Goal: Task Accomplishment & Management: Complete application form

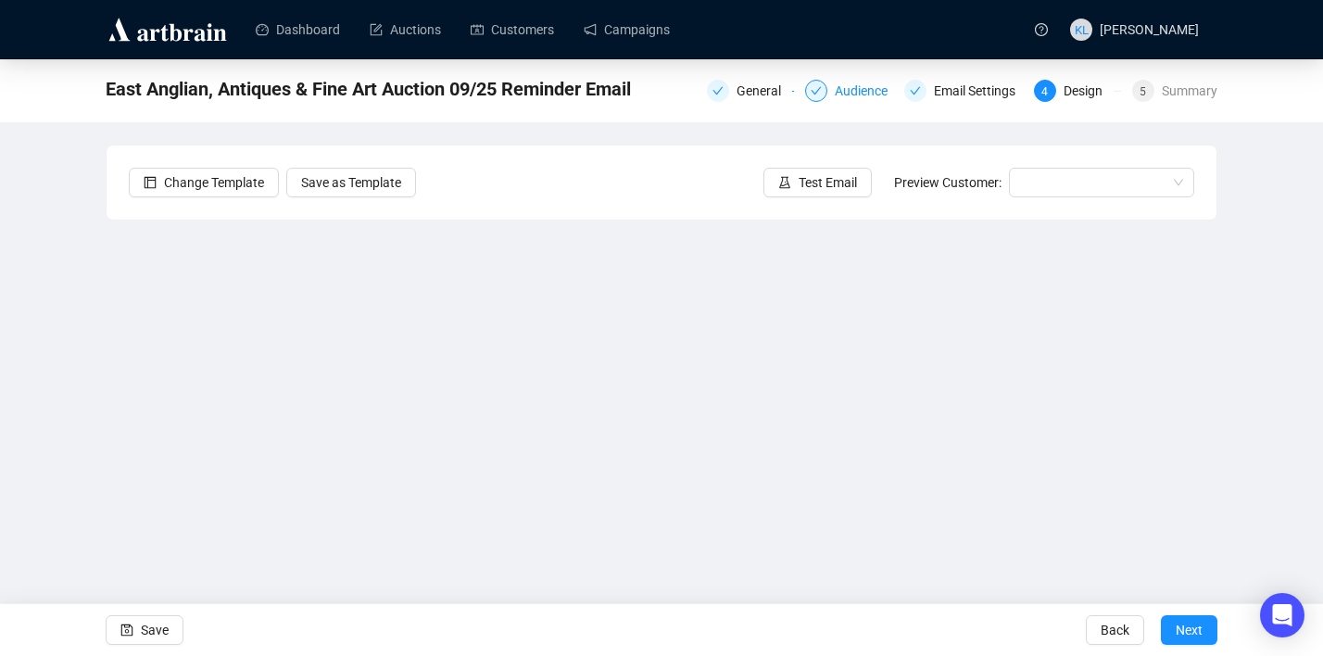
click at [823, 90] on div "Audience" at bounding box center [848, 91] width 87 height 22
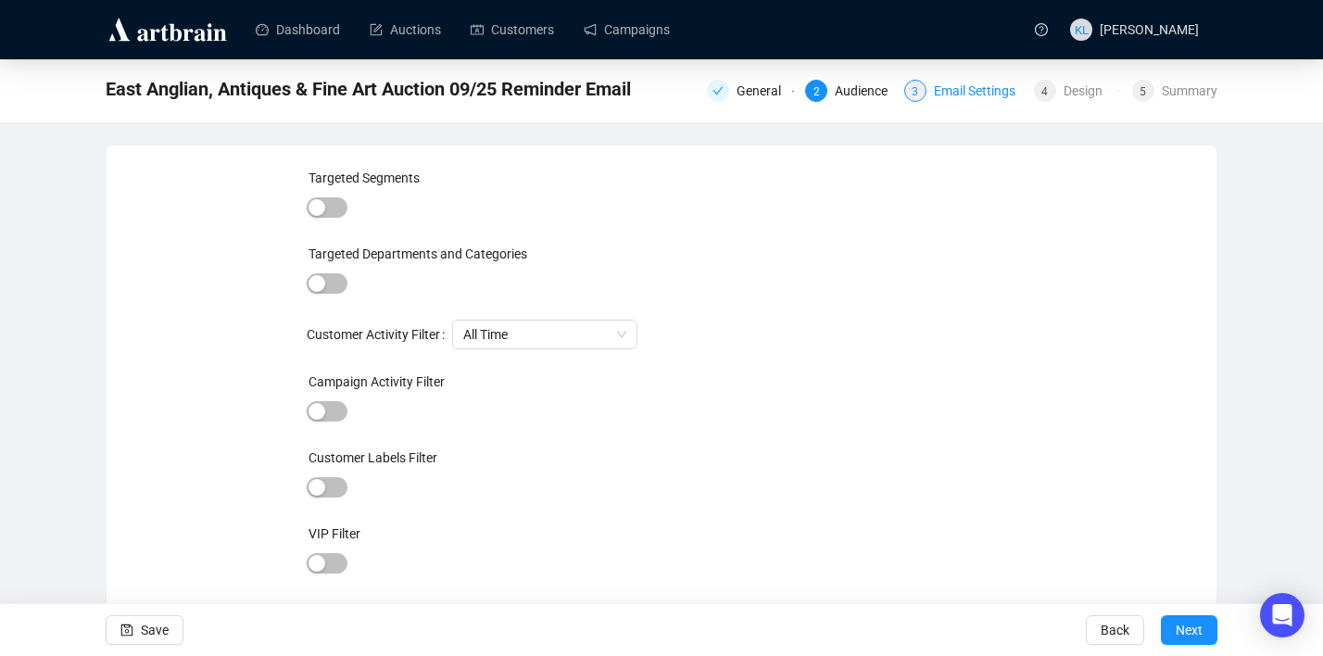
click at [944, 95] on div "Email Settings" at bounding box center [980, 91] width 93 height 22
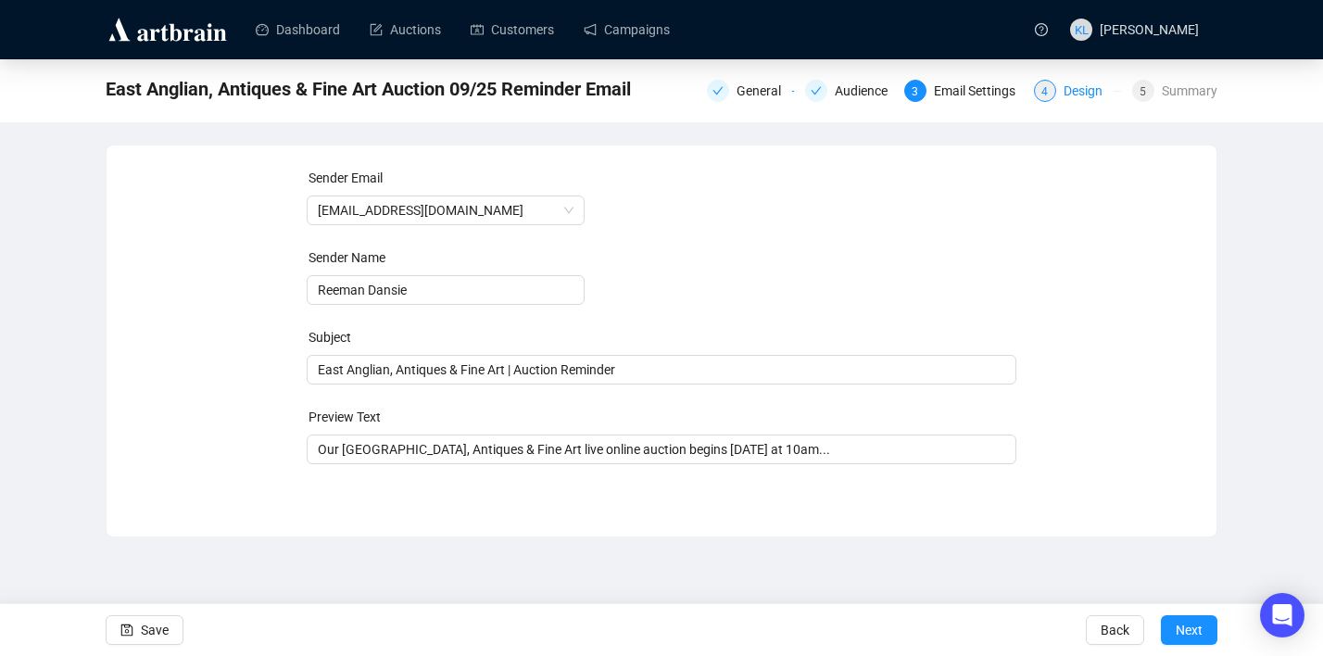
click at [1051, 82] on div "4 Design" at bounding box center [1077, 91] width 87 height 22
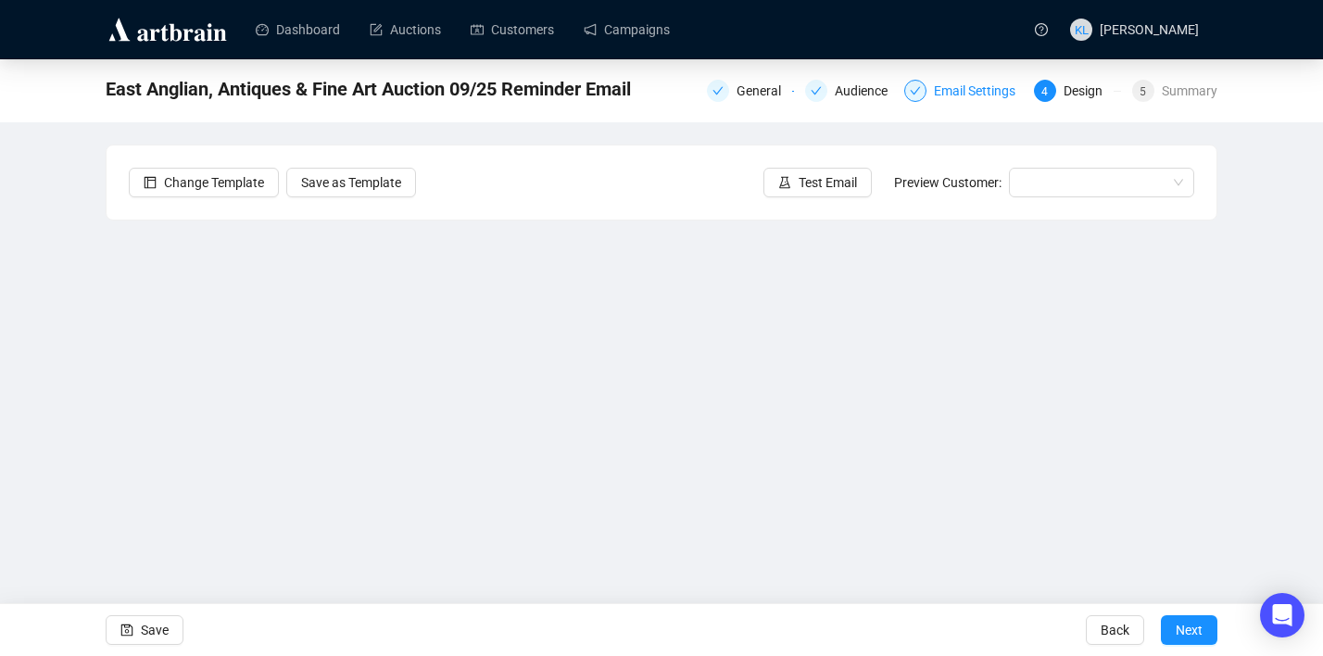
click at [944, 89] on div "Email Settings" at bounding box center [980, 91] width 93 height 22
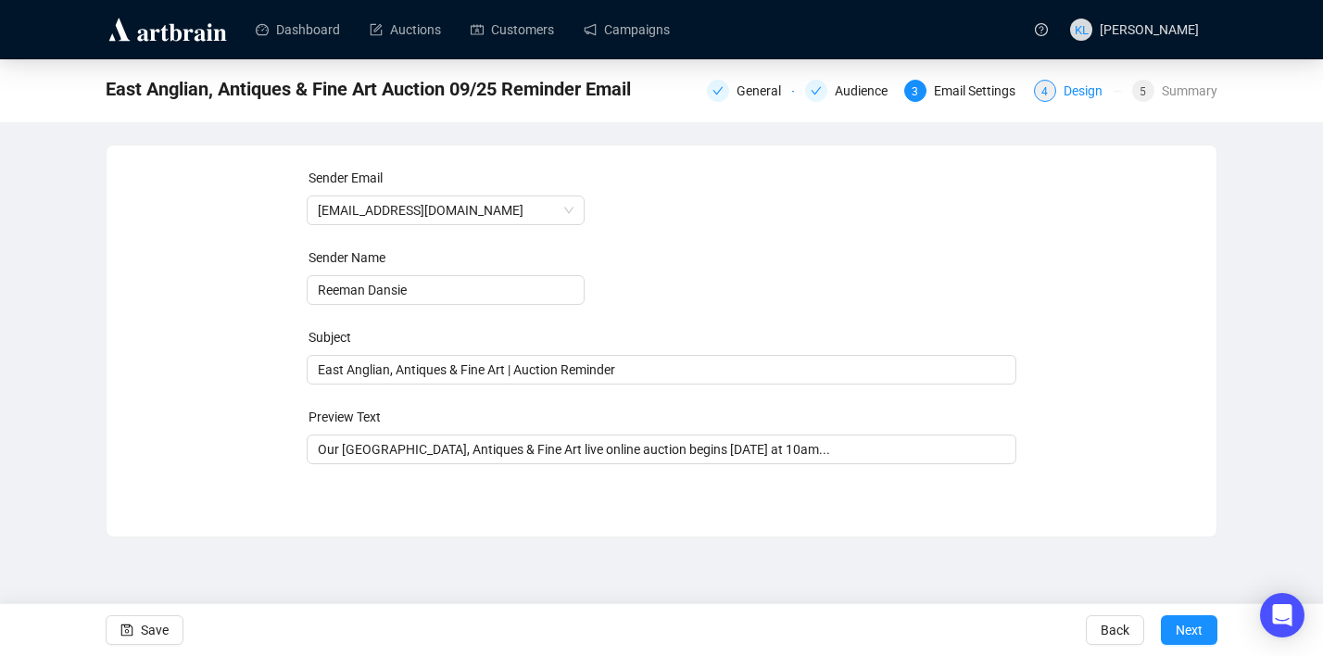
click at [1051, 88] on div "4 Design" at bounding box center [1077, 91] width 87 height 22
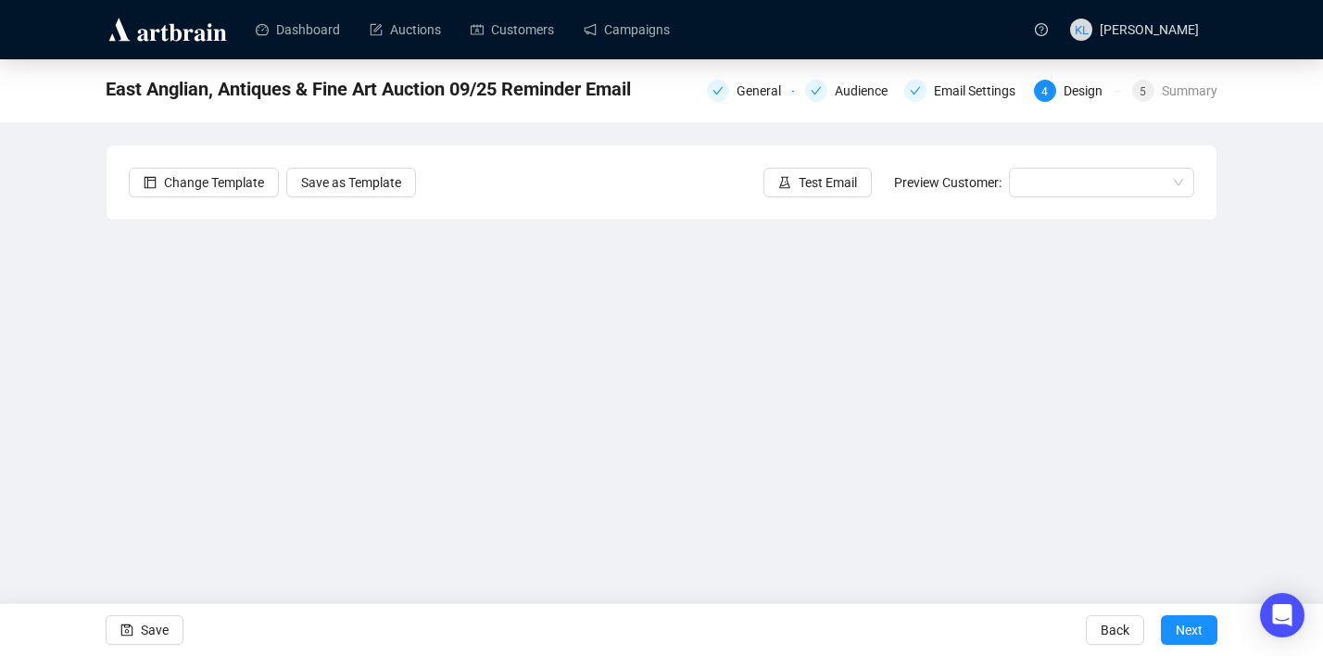
click at [1166, 105] on div "East Anglian, Antiques & Fine Art Auction 09/25 Reminder Email General Audience…" at bounding box center [662, 88] width 1112 height 37
click at [1166, 96] on div "Summary" at bounding box center [1190, 91] width 56 height 22
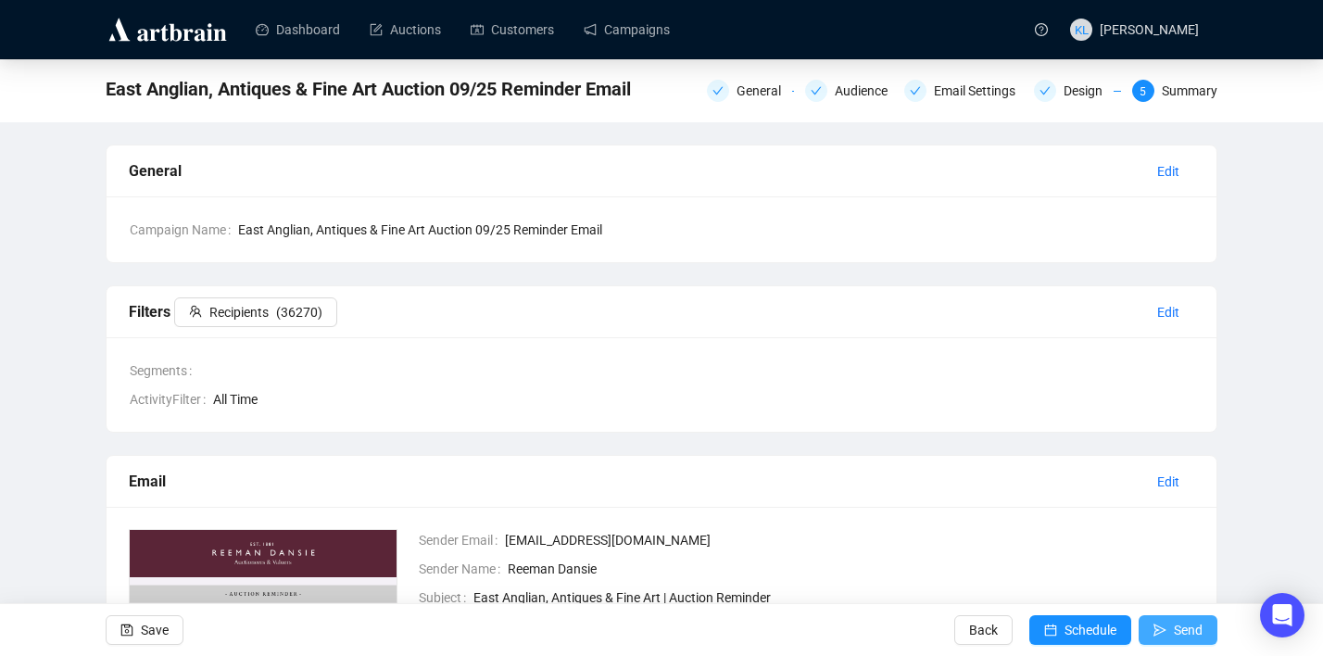
click at [1163, 630] on icon "send" at bounding box center [1159, 629] width 13 height 13
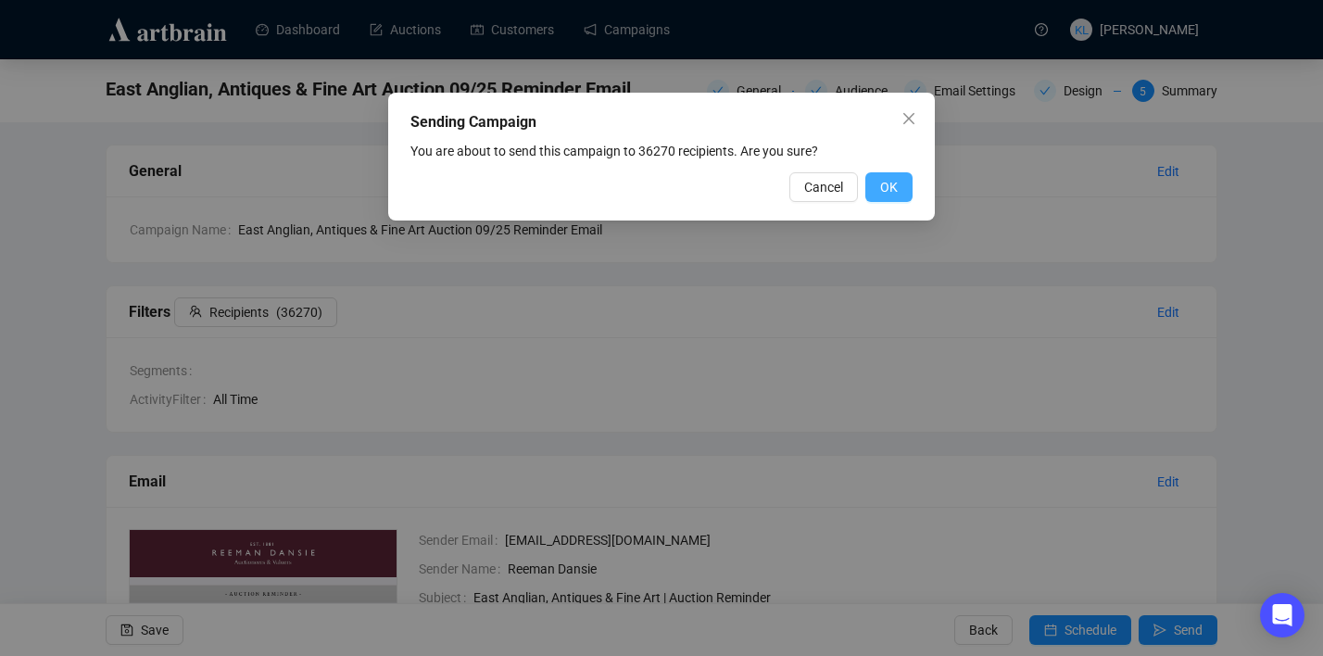
click at [888, 195] on span "OK" at bounding box center [889, 187] width 18 height 20
